Goal: Information Seeking & Learning: Learn about a topic

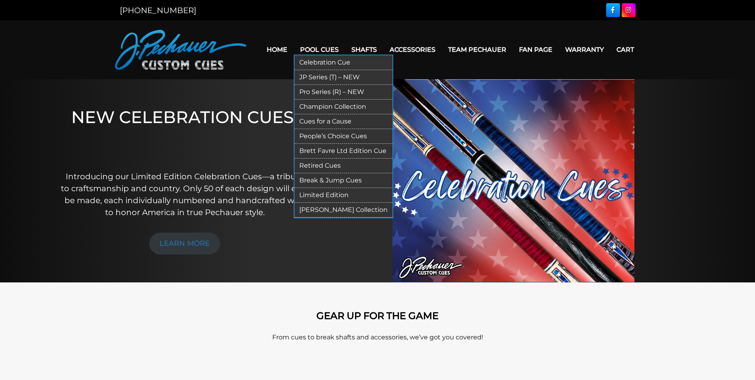
click at [322, 209] on link "[PERSON_NAME] Collection" at bounding box center [343, 210] width 98 height 15
click at [318, 167] on link "Retired Cues" at bounding box center [343, 165] width 98 height 15
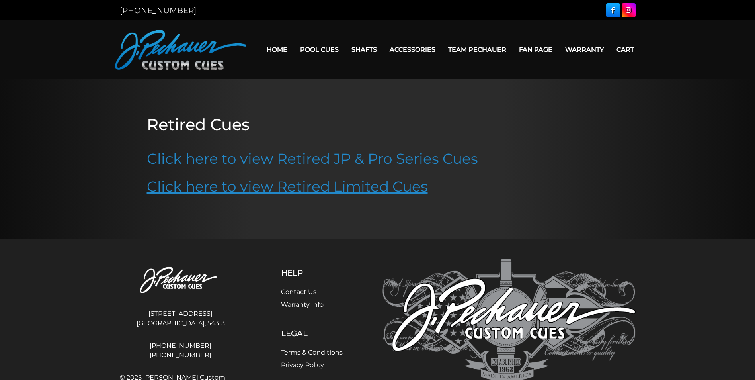
click at [321, 183] on link "Click here to view Retired Limited Cues" at bounding box center [287, 186] width 281 height 18
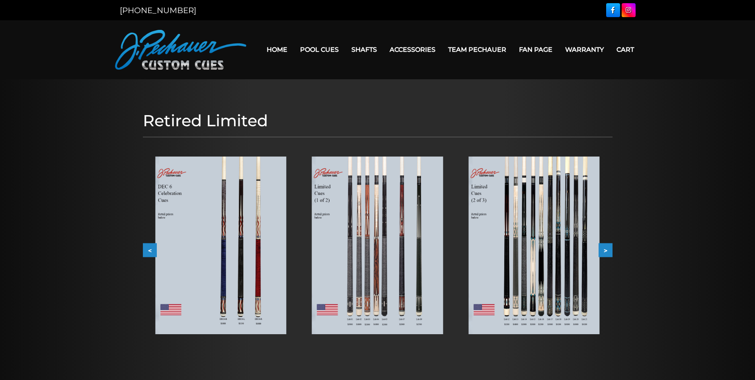
click at [377, 198] on img at bounding box center [377, 244] width 131 height 177
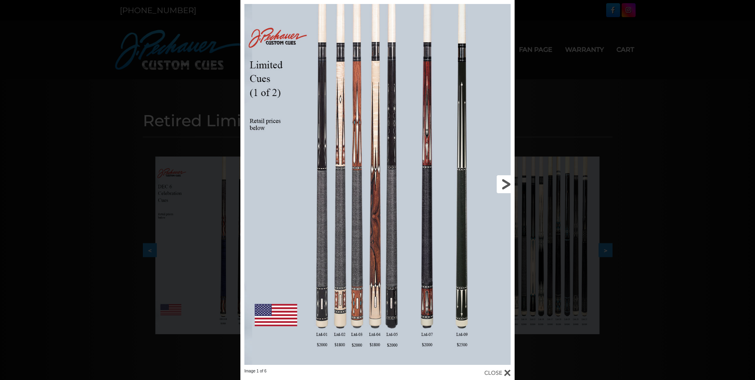
click at [506, 183] on link at bounding box center [452, 184] width 123 height 368
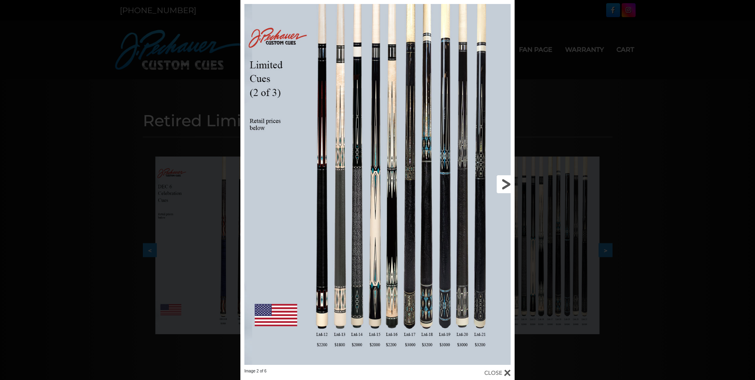
click at [506, 183] on link at bounding box center [452, 184] width 123 height 368
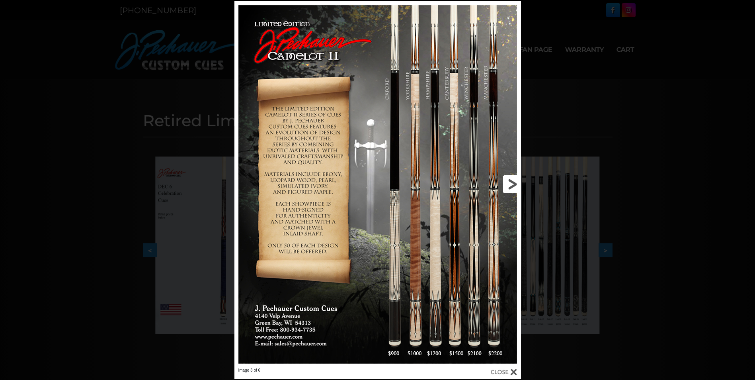
click at [506, 183] on link at bounding box center [456, 184] width 129 height 366
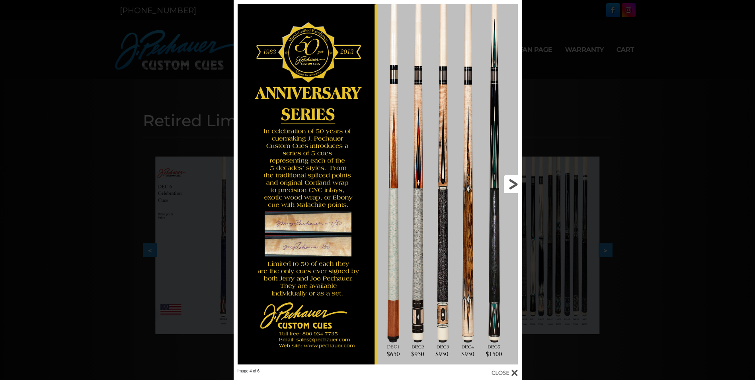
click at [506, 183] on link at bounding box center [457, 184] width 130 height 368
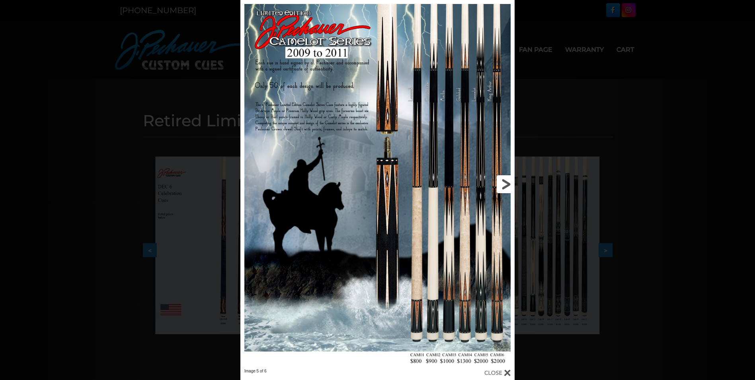
click at [506, 183] on link at bounding box center [452, 184] width 123 height 368
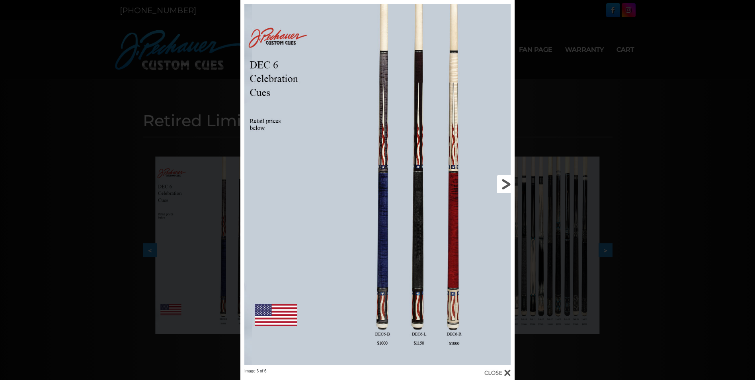
click at [506, 183] on link at bounding box center [452, 184] width 123 height 368
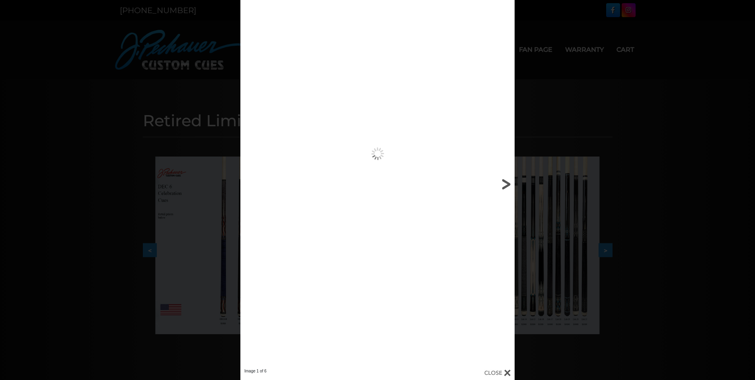
click at [506, 183] on link at bounding box center [452, 184] width 123 height 368
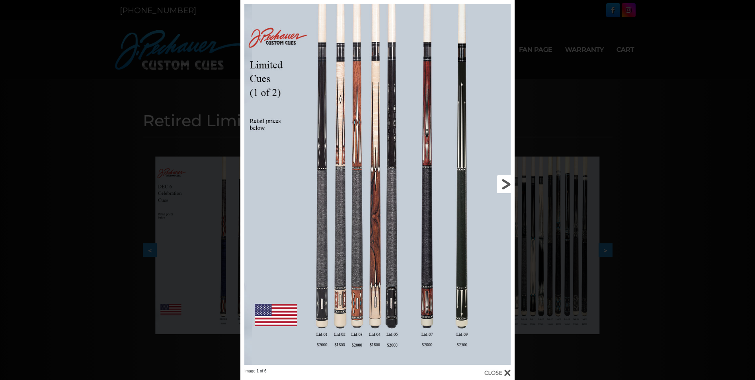
click at [506, 183] on link at bounding box center [452, 184] width 123 height 368
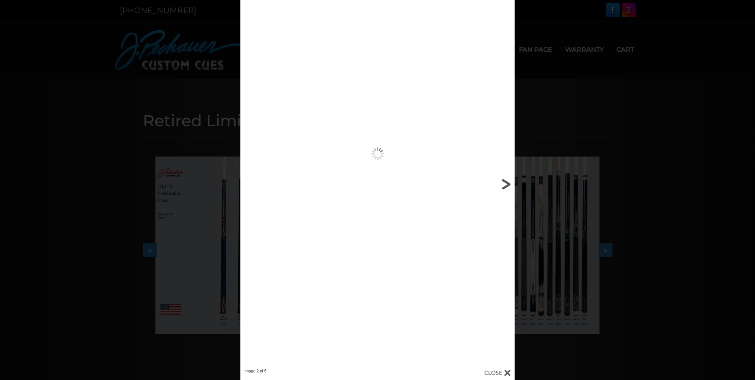
click at [506, 183] on link at bounding box center [452, 184] width 123 height 368
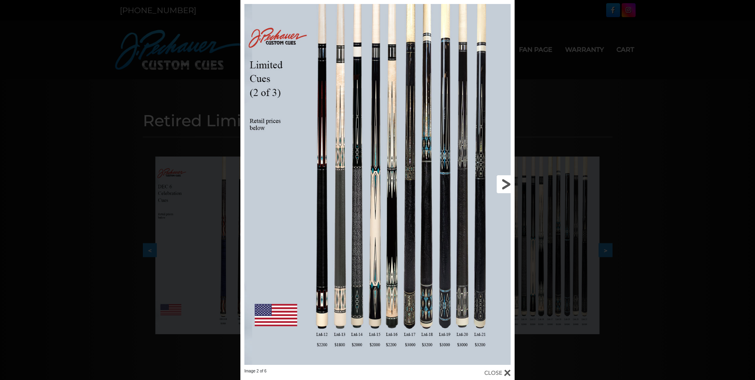
click at [506, 183] on link at bounding box center [452, 184] width 123 height 368
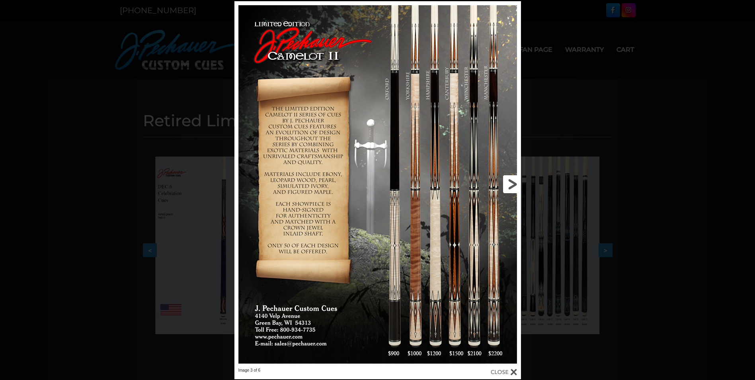
click at [506, 183] on link at bounding box center [456, 184] width 129 height 366
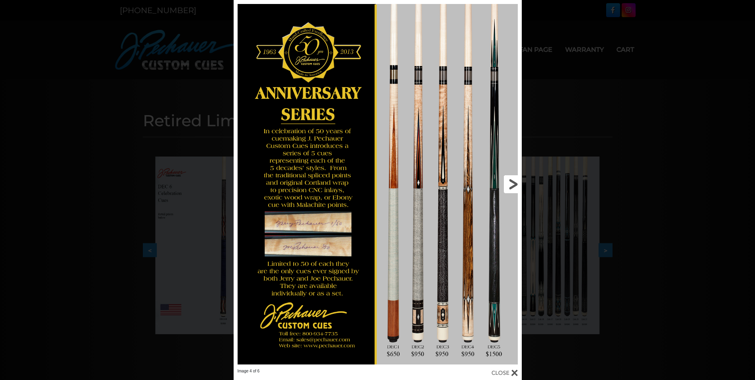
click at [506, 183] on link at bounding box center [457, 184] width 130 height 368
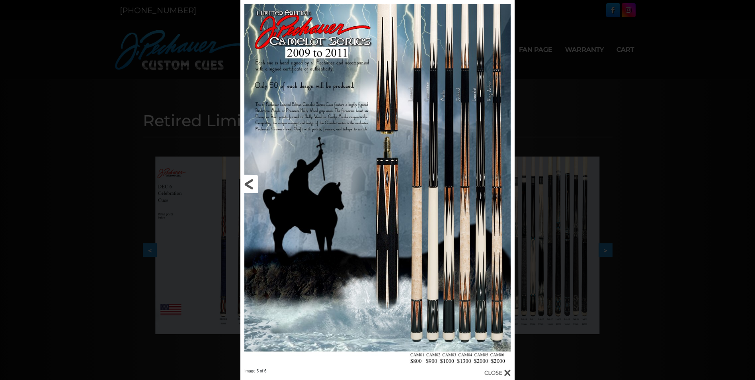
click at [246, 184] on link at bounding box center [301, 184] width 123 height 368
